Goal: Task Accomplishment & Management: Complete application form

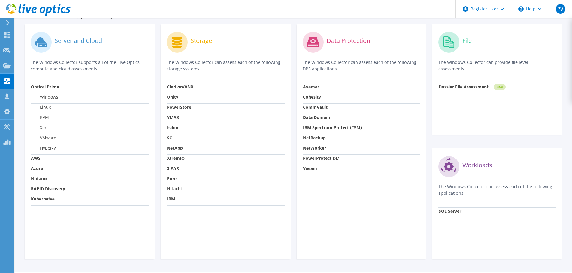
scroll to position [180, 0]
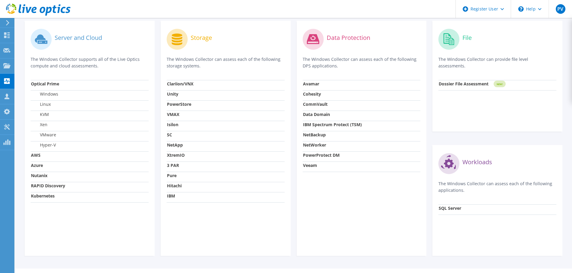
click at [173, 164] on strong "3 PAR" at bounding box center [173, 166] width 12 height 6
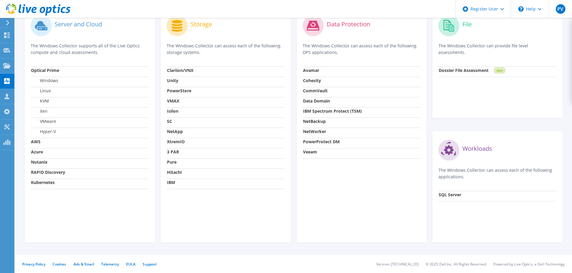
click at [469, 206] on div "Workloads The Windows Collector can assess each of the following applications. …" at bounding box center [497, 187] width 130 height 111
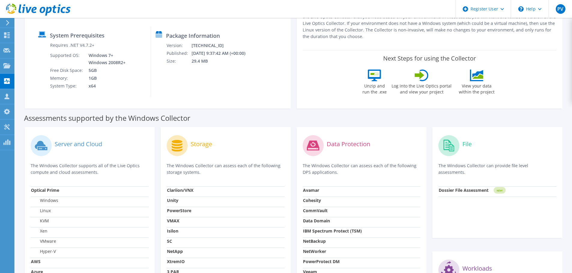
scroll to position [44, 0]
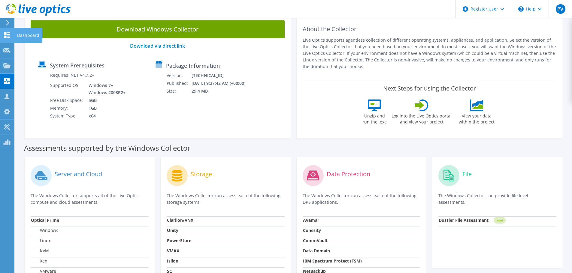
click at [10, 39] on div at bounding box center [6, 36] width 7 height 7
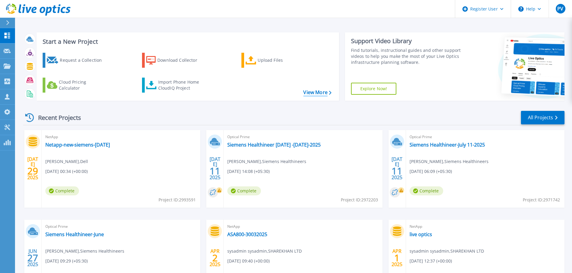
click at [321, 92] on link "View More" at bounding box center [317, 93] width 28 height 6
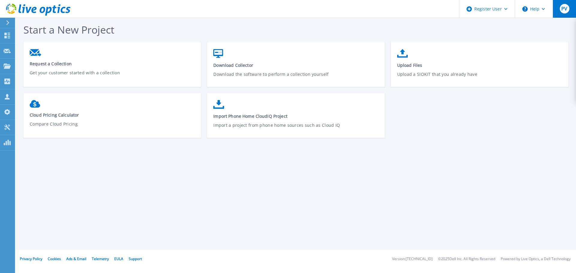
click at [563, 10] on span "PV" at bounding box center [564, 8] width 6 height 5
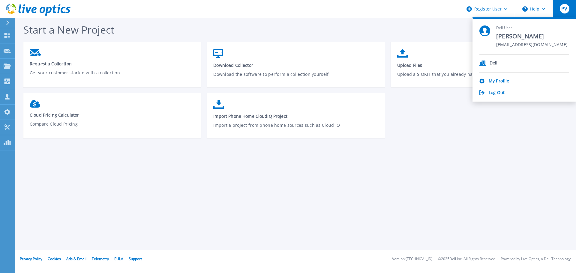
click at [2, 23] on button at bounding box center [7, 23] width 15 height 11
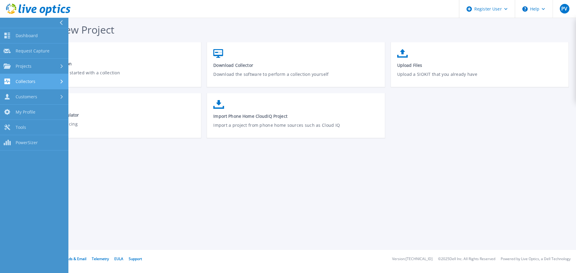
click at [57, 77] on link "Collectors Collectors" at bounding box center [34, 81] width 68 height 15
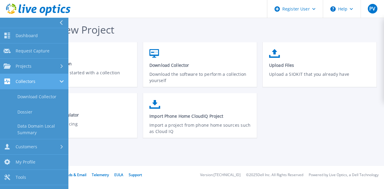
click at [50, 77] on link "Collectors Collectors" at bounding box center [34, 81] width 68 height 15
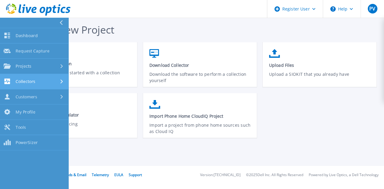
click at [46, 85] on link "Collectors Collectors" at bounding box center [34, 81] width 68 height 15
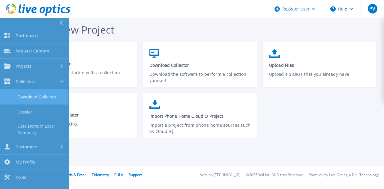
click at [42, 97] on link "Download Collector" at bounding box center [34, 96] width 68 height 15
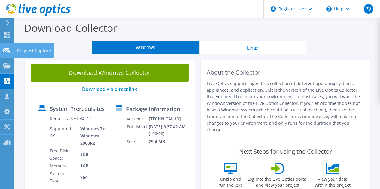
click at [8, 49] on use at bounding box center [6, 50] width 7 height 5
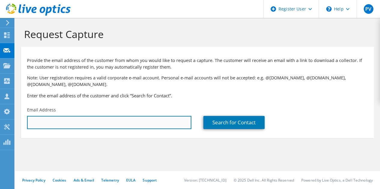
click at [61, 125] on input "text" at bounding box center [109, 122] width 164 height 13
paste input "[PERSON_NAME][EMAIL_ADDRESS][DOMAIN_NAME]"
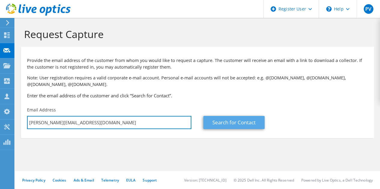
type input "[PERSON_NAME][EMAIL_ADDRESS][DOMAIN_NAME]"
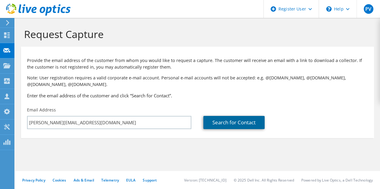
click at [213, 125] on link "Search for Contact" at bounding box center [233, 122] width 61 height 13
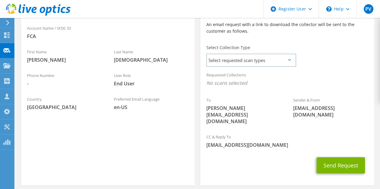
scroll to position [150, 0]
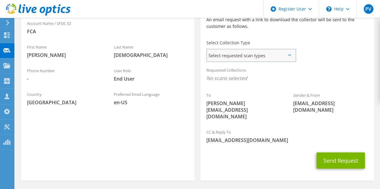
click at [270, 58] on span "Select requested scan types" at bounding box center [251, 56] width 88 height 12
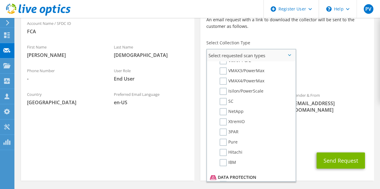
scroll to position [151, 0]
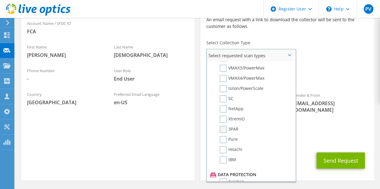
click at [230, 130] on label "3PAR" at bounding box center [228, 129] width 19 height 7
click at [0, 0] on input "3PAR" at bounding box center [0, 0] width 0 height 0
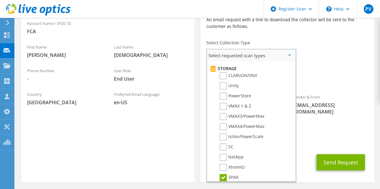
scroll to position [100, 0]
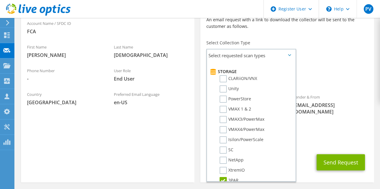
click at [314, 128] on div "CC & Reply To [EMAIL_ADDRESS][DOMAIN_NAME]" at bounding box center [286, 138] width 173 height 21
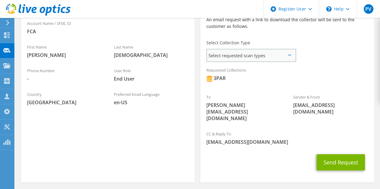
click at [275, 61] on span "Select requested scan types" at bounding box center [251, 56] width 88 height 12
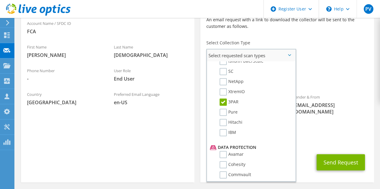
scroll to position [179, 0]
click at [328, 99] on div "Sender & From [EMAIL_ADDRESS][DOMAIN_NAME]" at bounding box center [330, 104] width 87 height 27
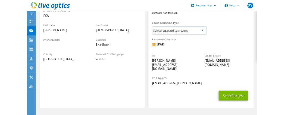
scroll to position [155, 0]
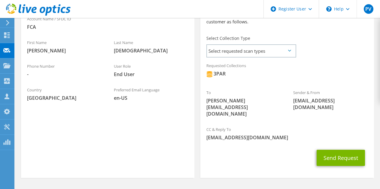
click at [362, 123] on div "CC & Reply To [EMAIL_ADDRESS][DOMAIN_NAME]" at bounding box center [286, 133] width 173 height 21
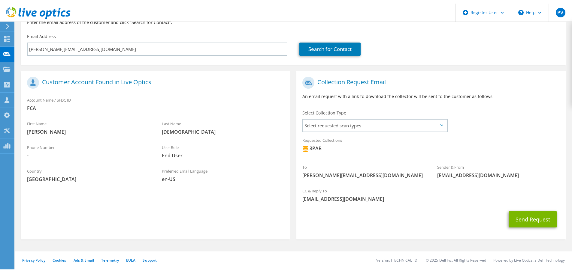
scroll to position [57, 0]
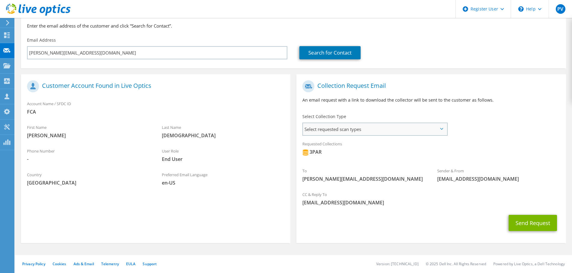
click at [352, 127] on span "Select requested scan types" at bounding box center [375, 129] width 144 height 12
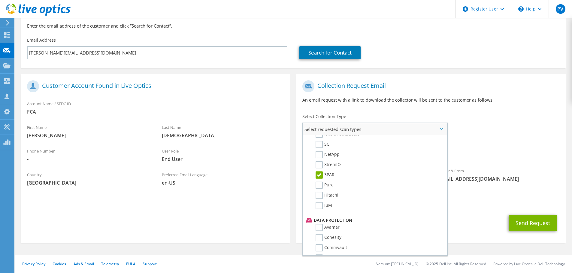
click at [352, 127] on span "Select requested scan types" at bounding box center [375, 129] width 144 height 12
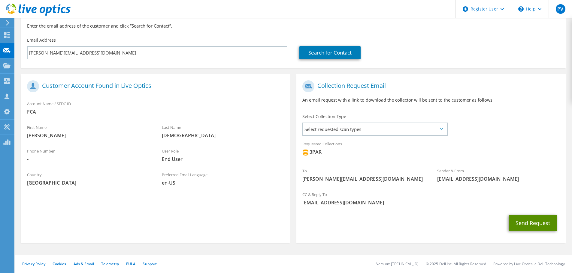
click at [379, 189] on button "Send Request" at bounding box center [532, 223] width 48 height 16
